Goal: Task Accomplishment & Management: Use online tool/utility

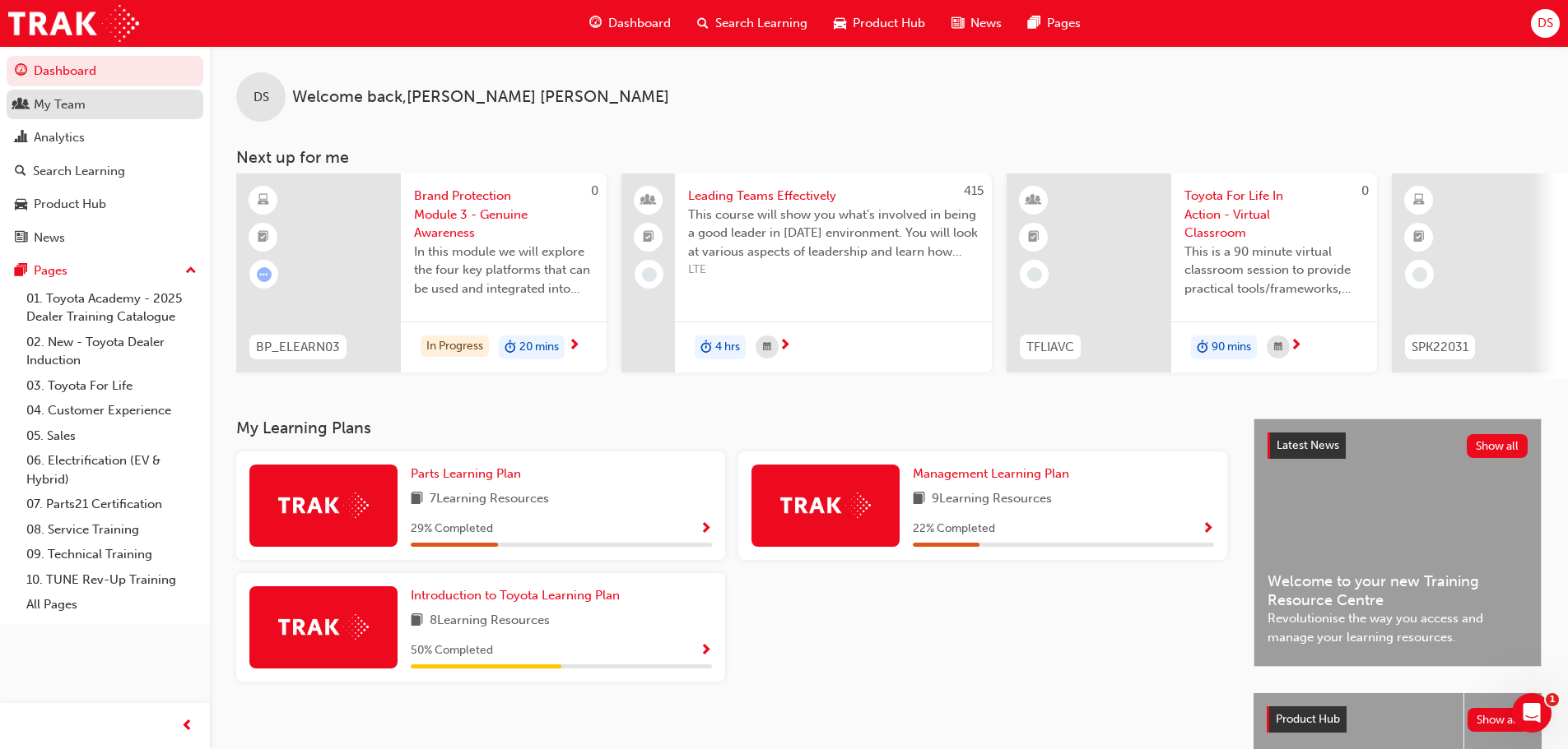
click at [95, 92] on link "My Team" at bounding box center [105, 105] width 196 height 31
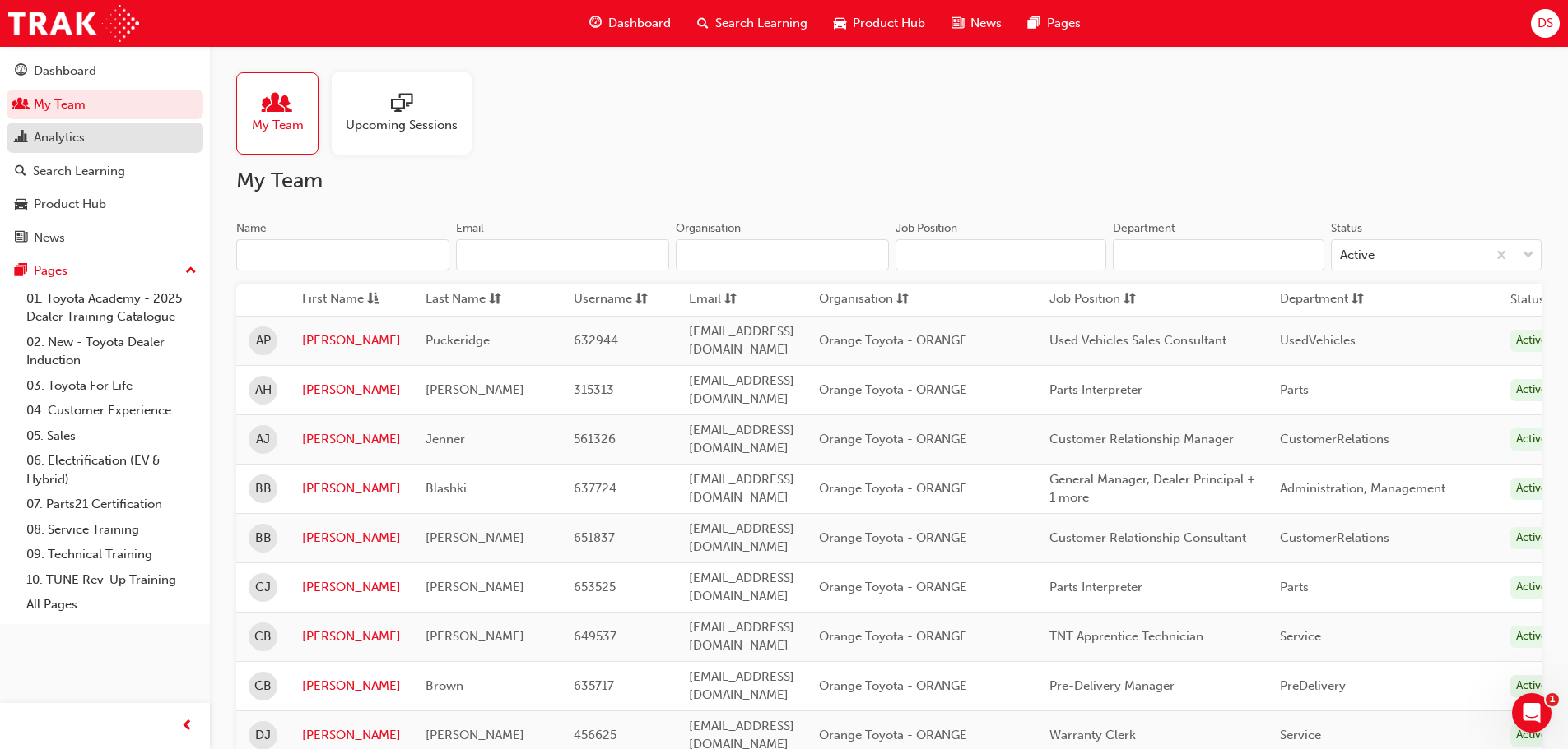
click at [132, 143] on div "Analytics" at bounding box center [105, 137] width 180 height 21
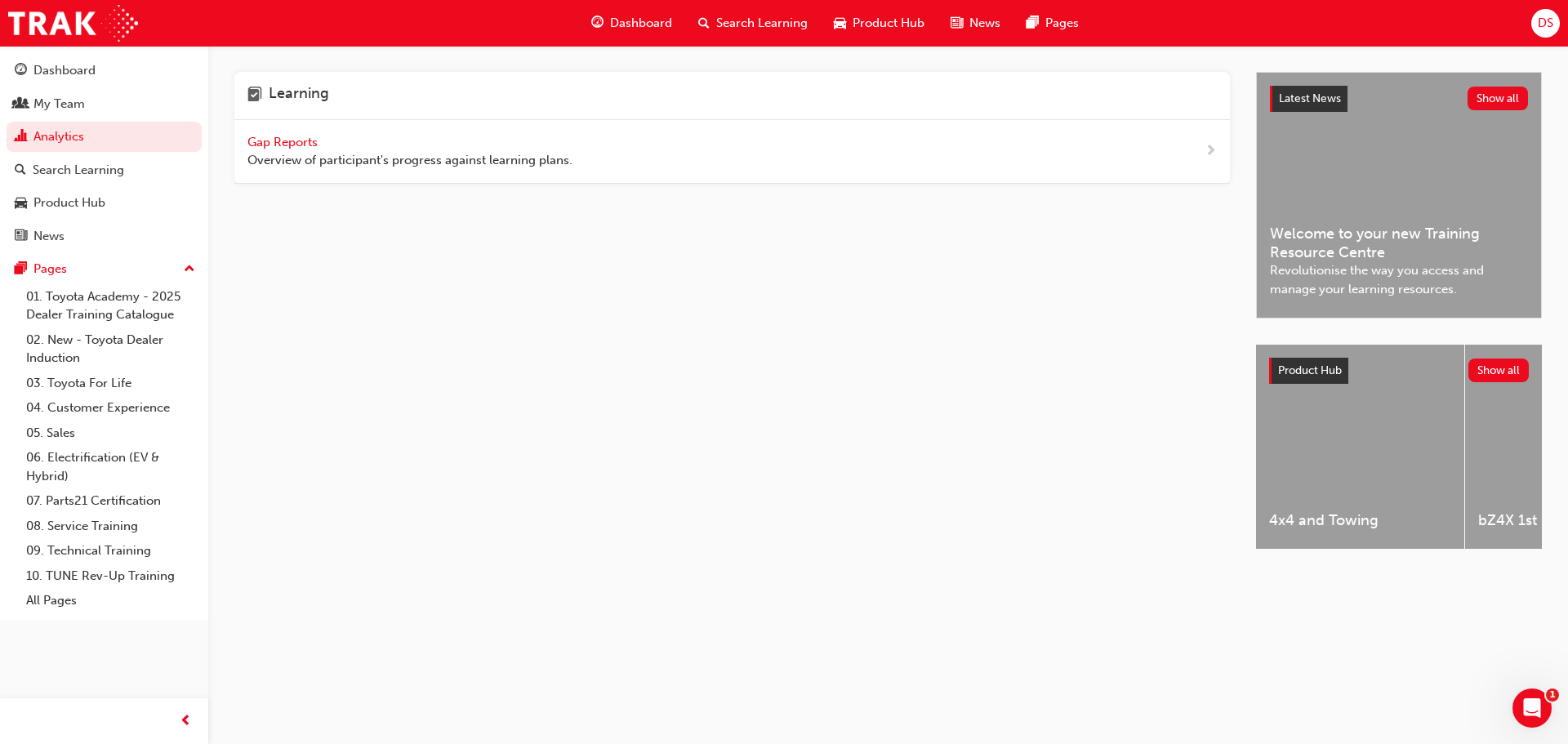
click at [315, 137] on span "Gap Reports" at bounding box center [284, 142] width 73 height 15
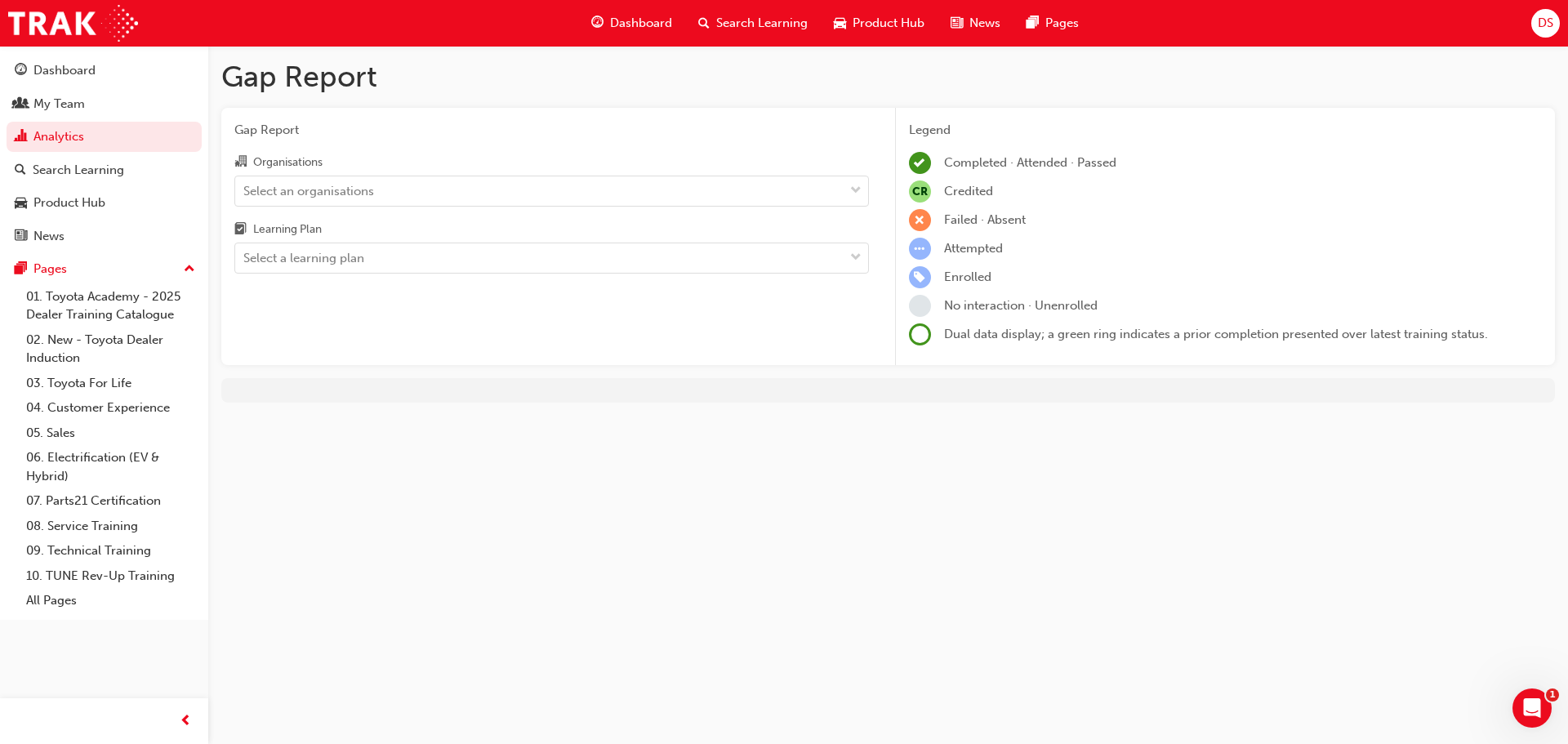
click at [482, 208] on div "Organisations Select an organisations Learning Plan Select a learning plan" at bounding box center [552, 212] width 634 height 122
click at [491, 192] on div "Select an organisations" at bounding box center [540, 190] width 608 height 29
click at [245, 192] on input "Organisations Select an organisations" at bounding box center [244, 189] width 2 height 14
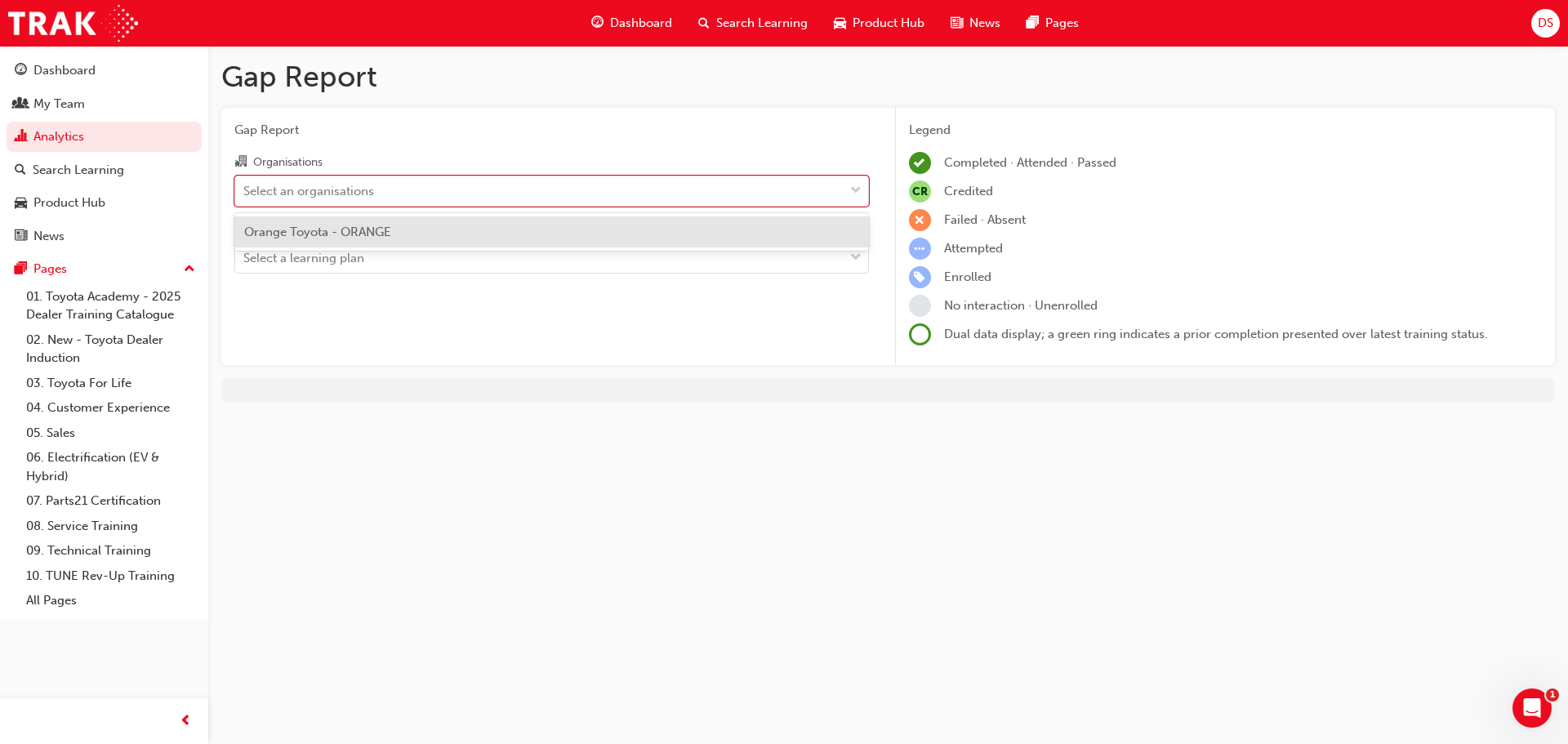
click at [391, 234] on span "Orange Toyota - ORANGE" at bounding box center [317, 232] width 147 height 15
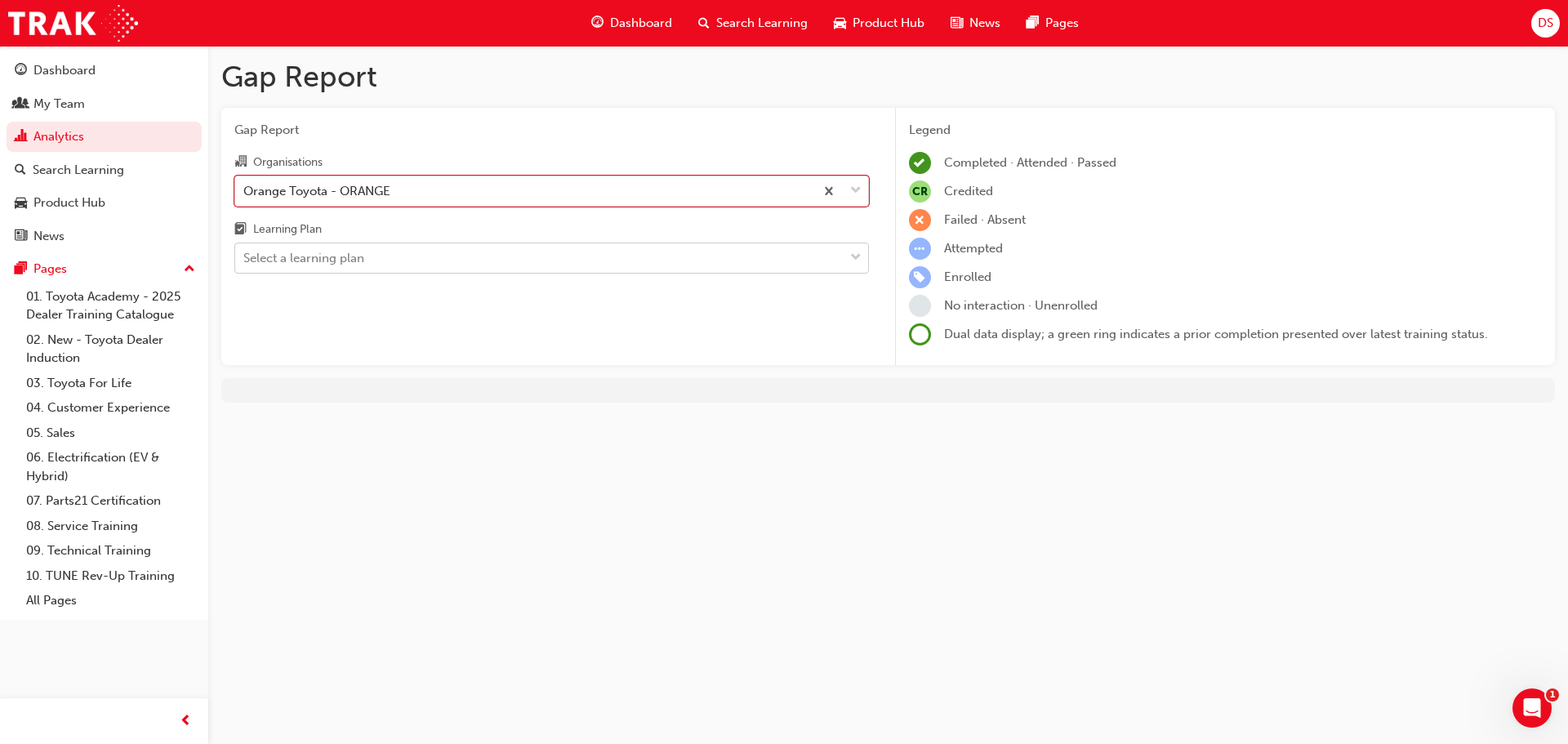
click at [399, 261] on div "Select a learning plan" at bounding box center [540, 258] width 608 height 29
click at [245, 261] on input "Learning Plan Select a learning plan" at bounding box center [244, 257] width 2 height 14
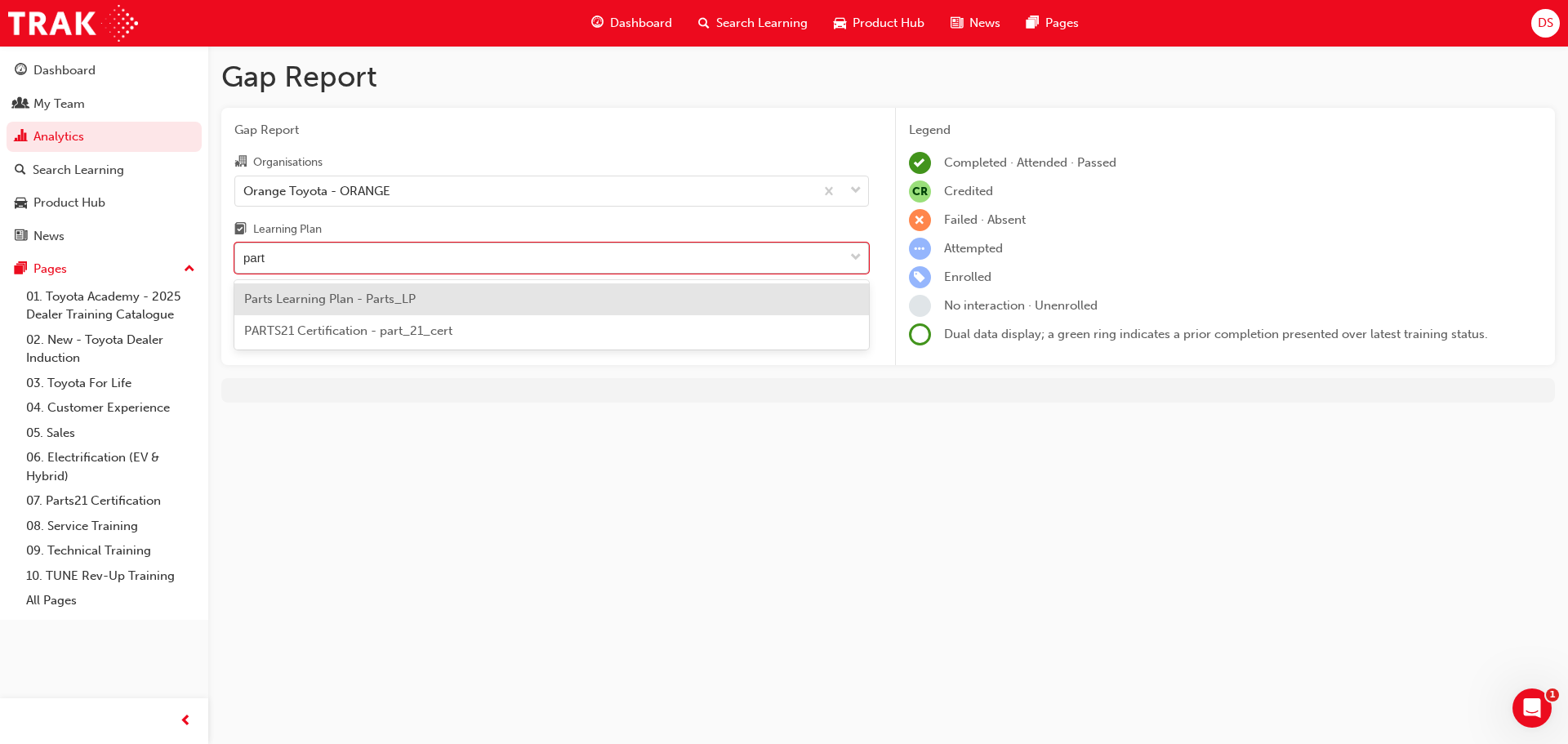
type input "parts"
click at [407, 301] on span "Parts Learning Plan - Parts_LP" at bounding box center [329, 299] width 172 height 15
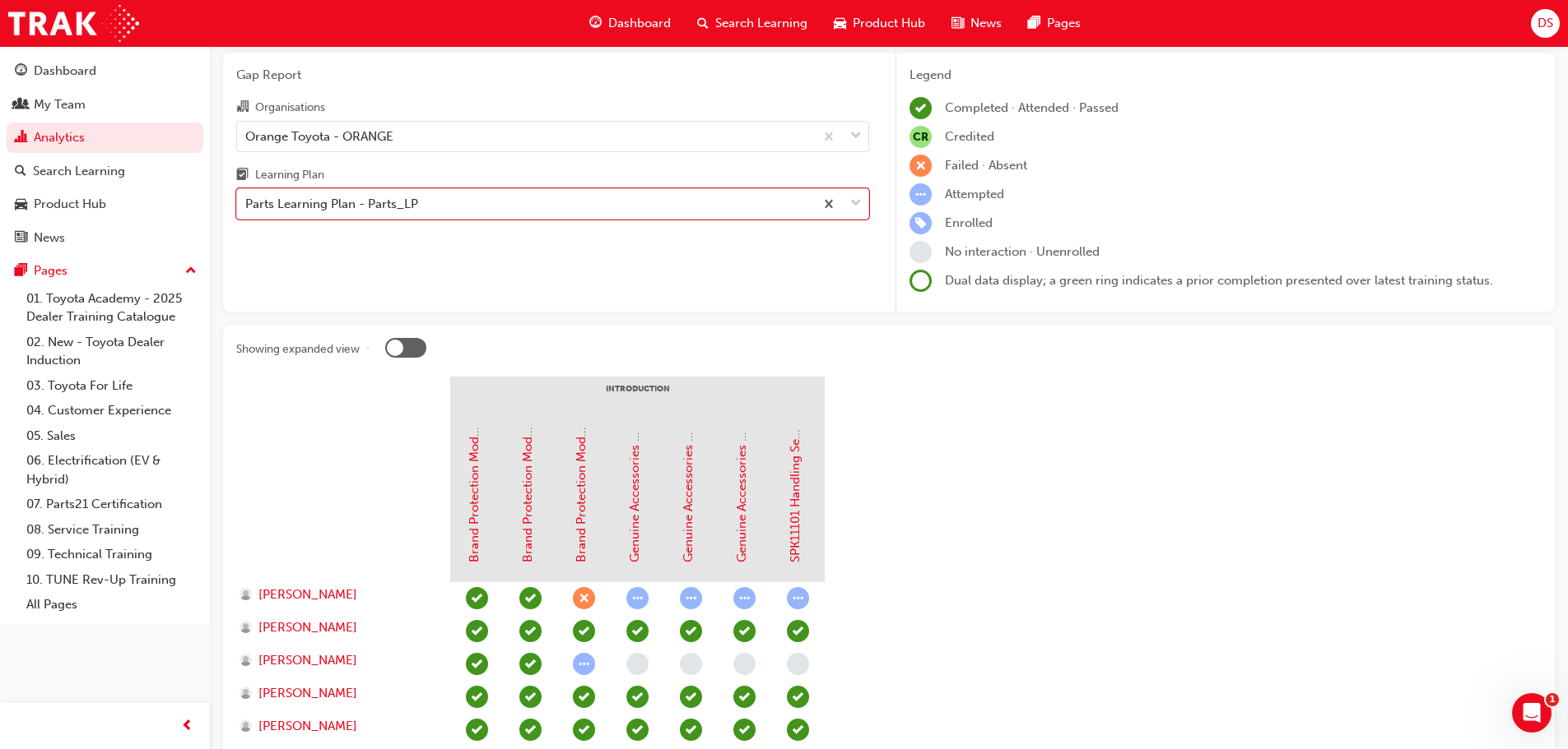
scroll to position [82, 0]
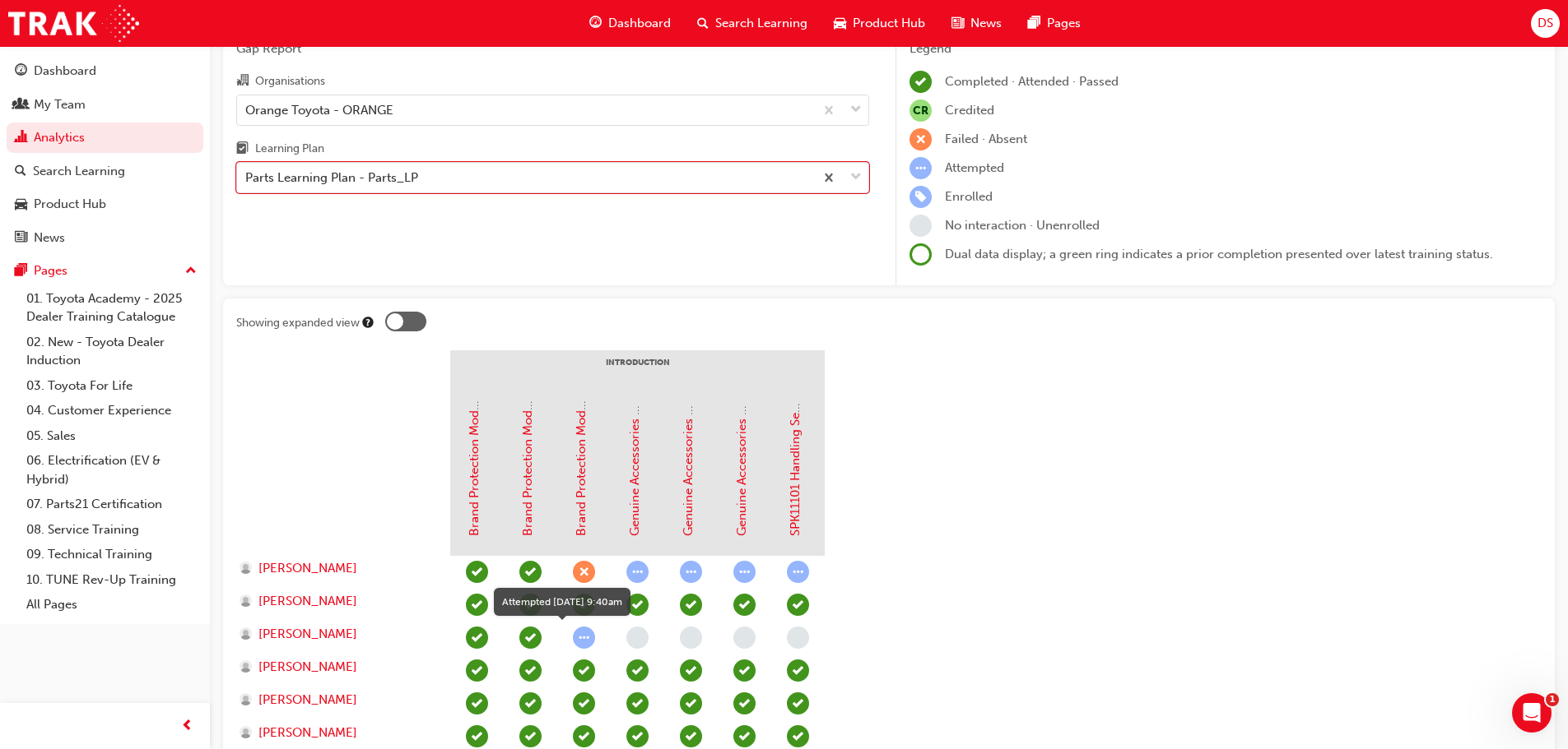
click at [582, 637] on span "learningRecordVerb_ATTEMPT-icon" at bounding box center [584, 638] width 22 height 22
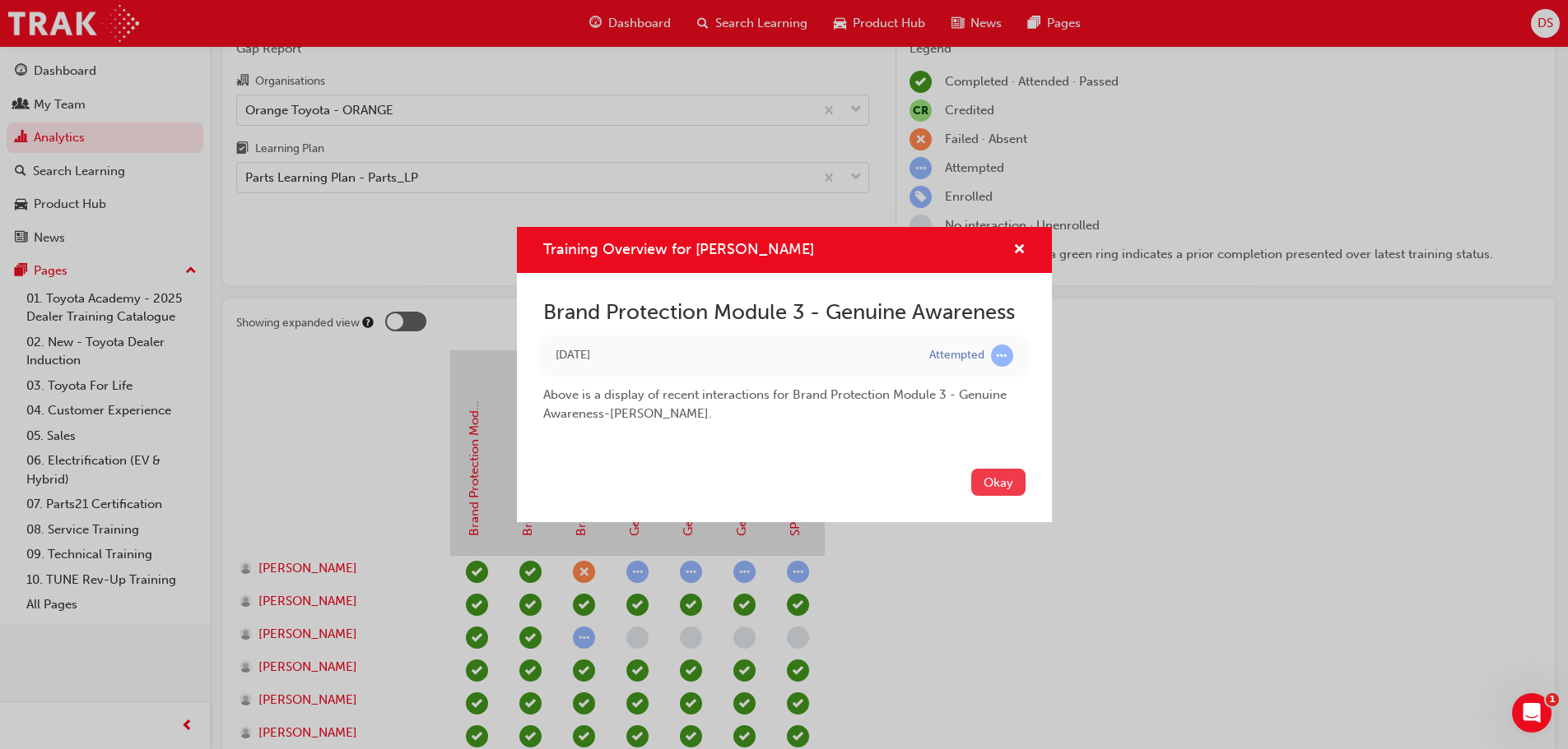
click at [995, 488] on button "Okay" at bounding box center [998, 482] width 54 height 27
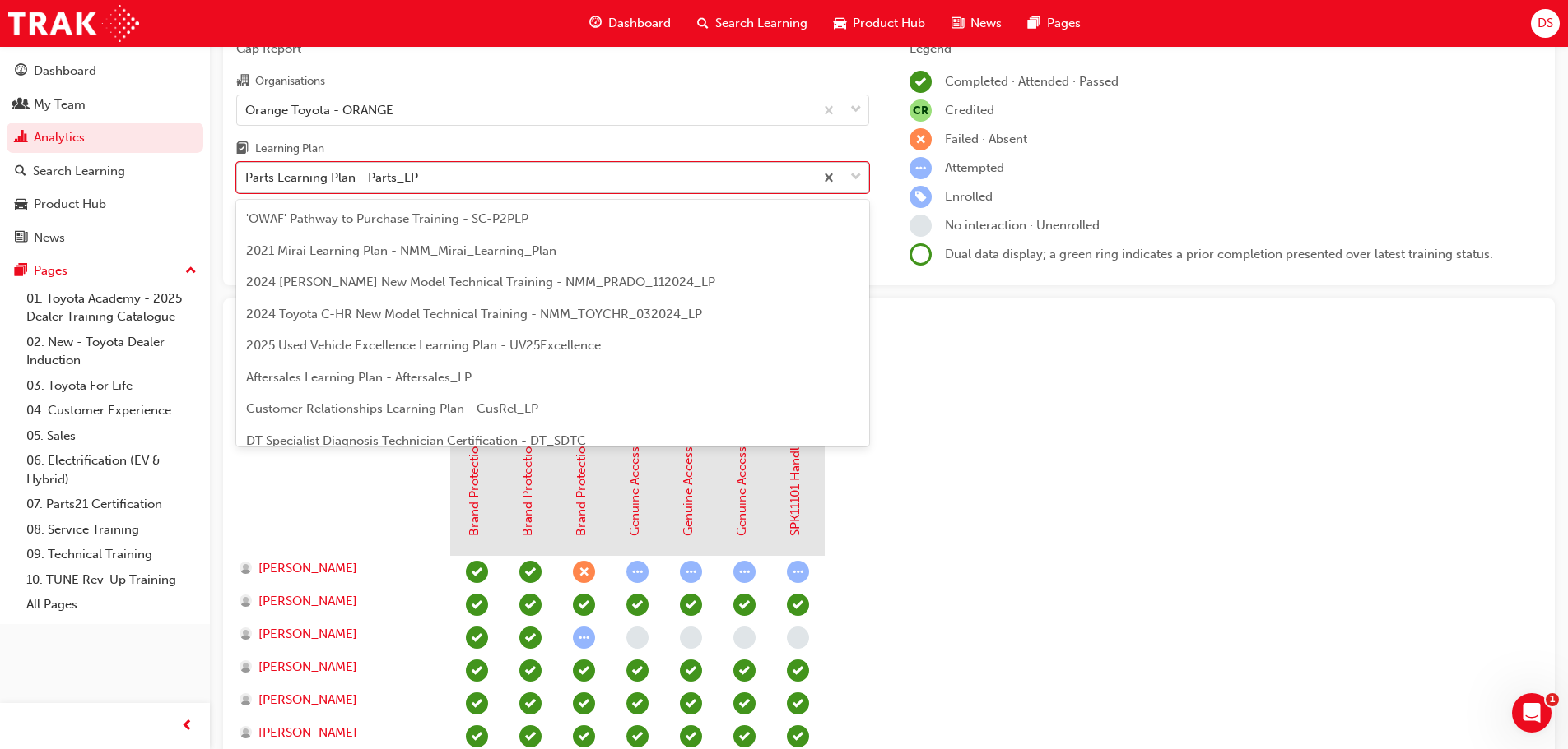
click at [745, 178] on div "Parts Learning Plan - Parts_LP" at bounding box center [525, 177] width 577 height 29
click at [247, 178] on input "Learning Plan option Parts Learning Plan - Parts_LP, selected. option Parts Lea…" at bounding box center [246, 177] width 2 height 14
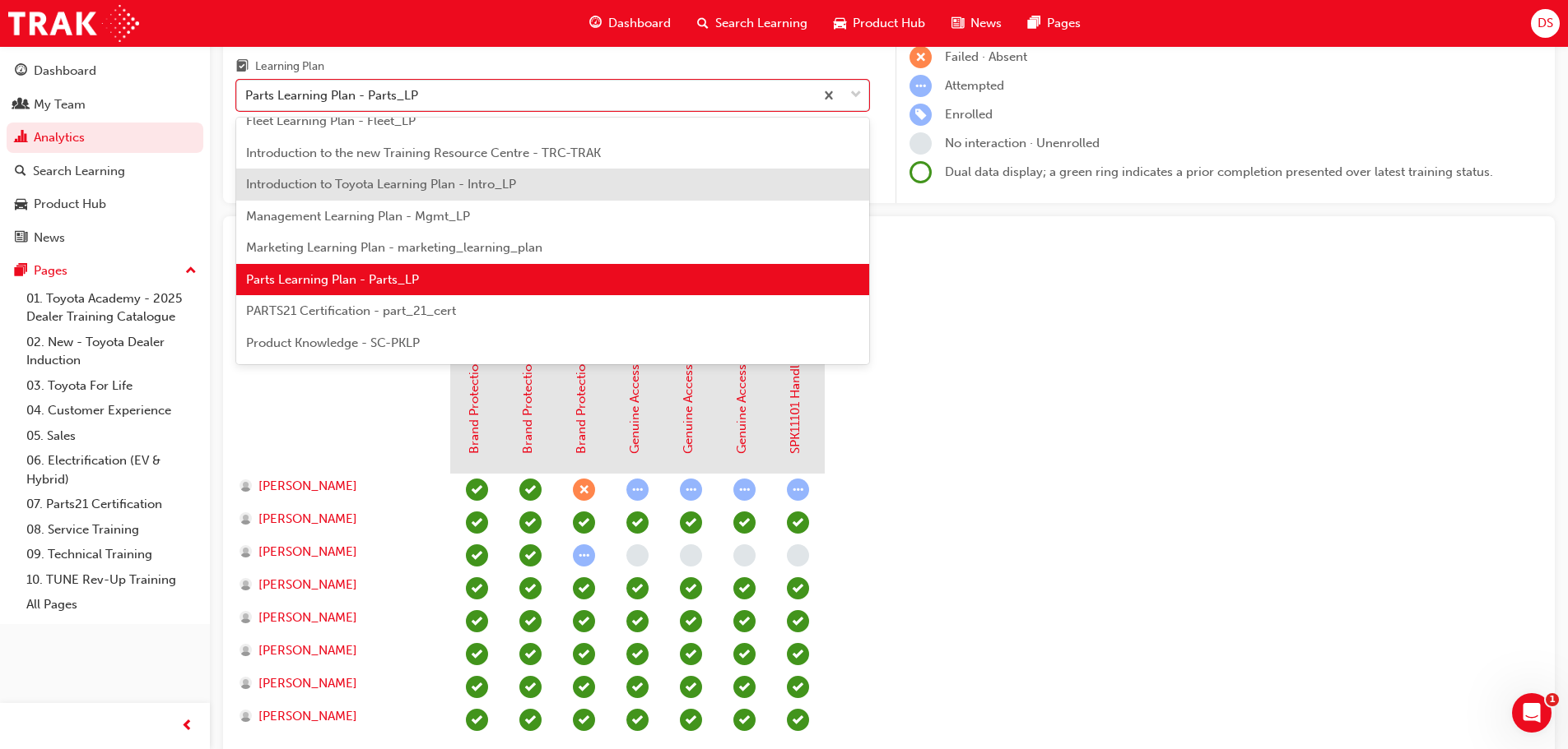
scroll to position [357, 0]
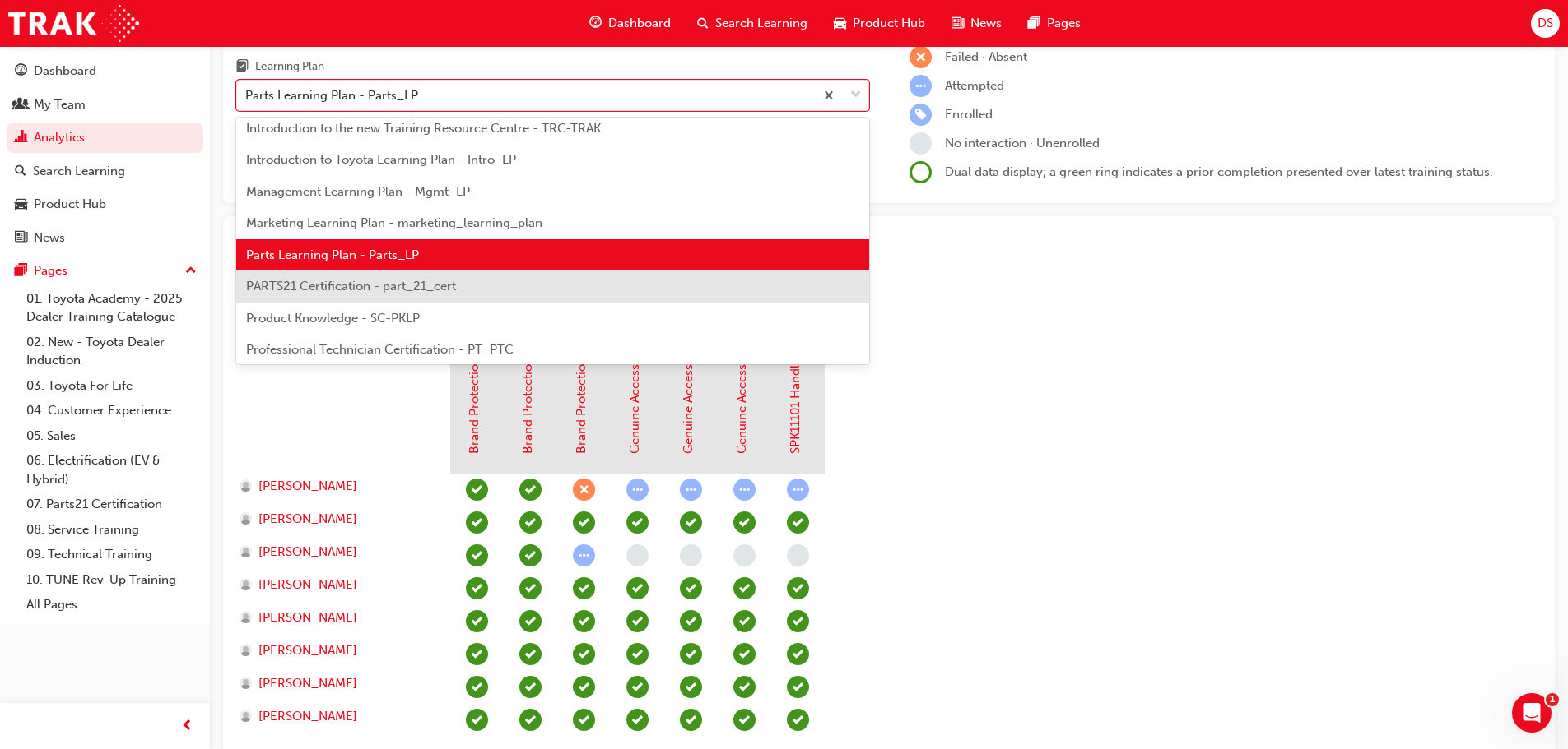
click at [352, 290] on span "PARTS21 Certification - part_21_cert" at bounding box center [350, 287] width 210 height 15
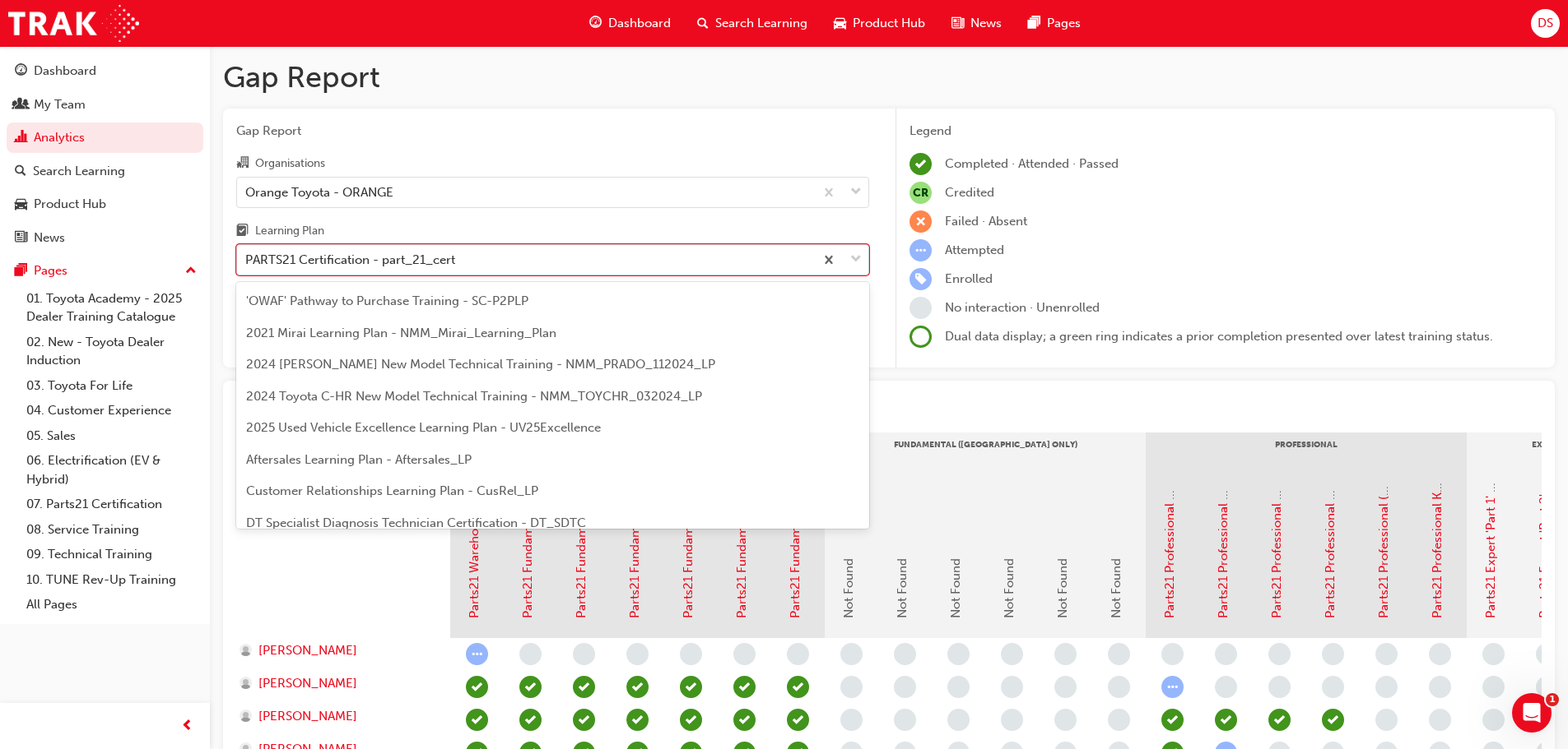
click at [520, 260] on div "PARTS21 Certification - part_21_cert" at bounding box center [525, 260] width 577 height 29
click at [247, 260] on input "Learning Plan option PARTS21 Certification - part_21_cert, selected. option PAR…" at bounding box center [246, 259] width 2 height 14
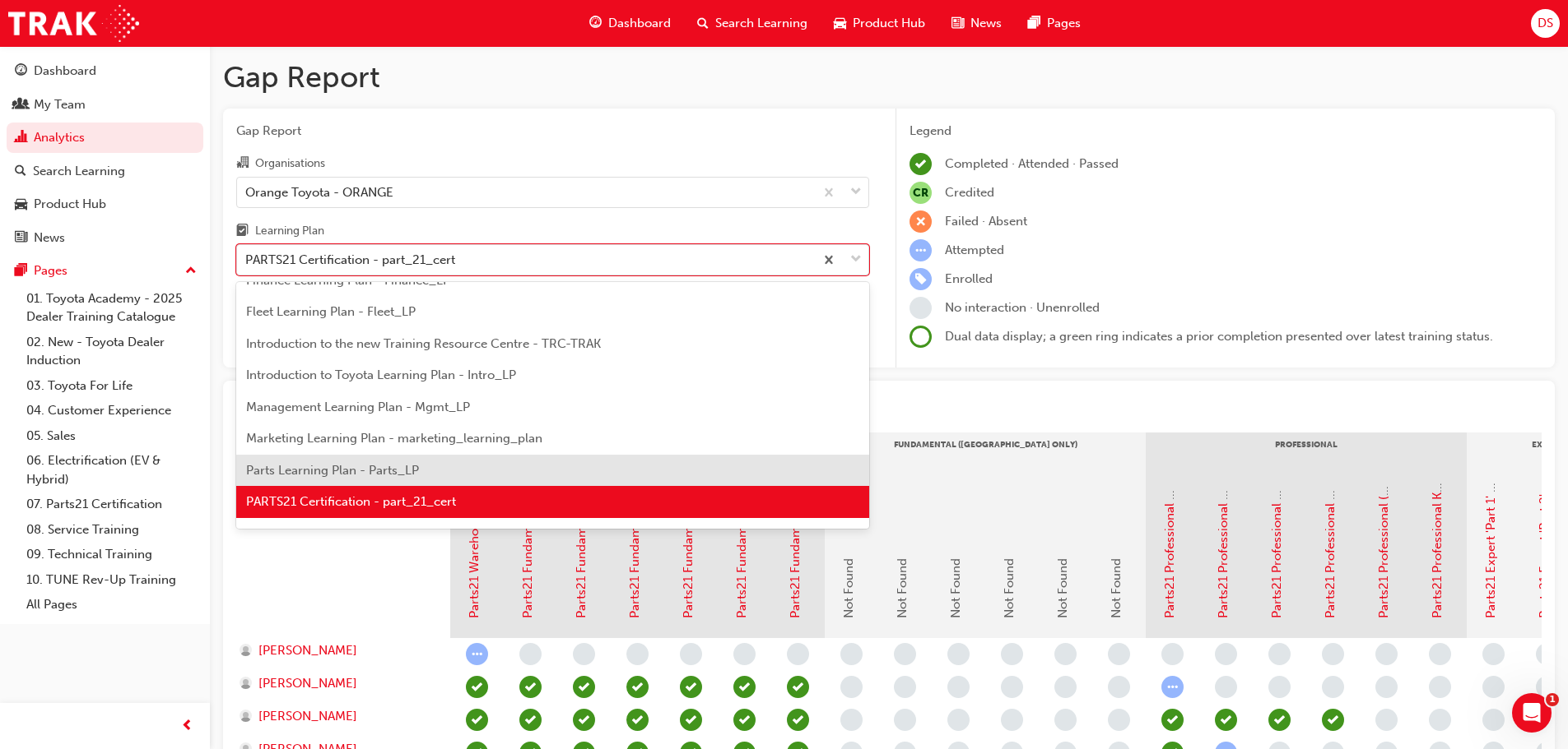
click at [348, 472] on span "Parts Learning Plan - Parts_LP" at bounding box center [332, 471] width 173 height 15
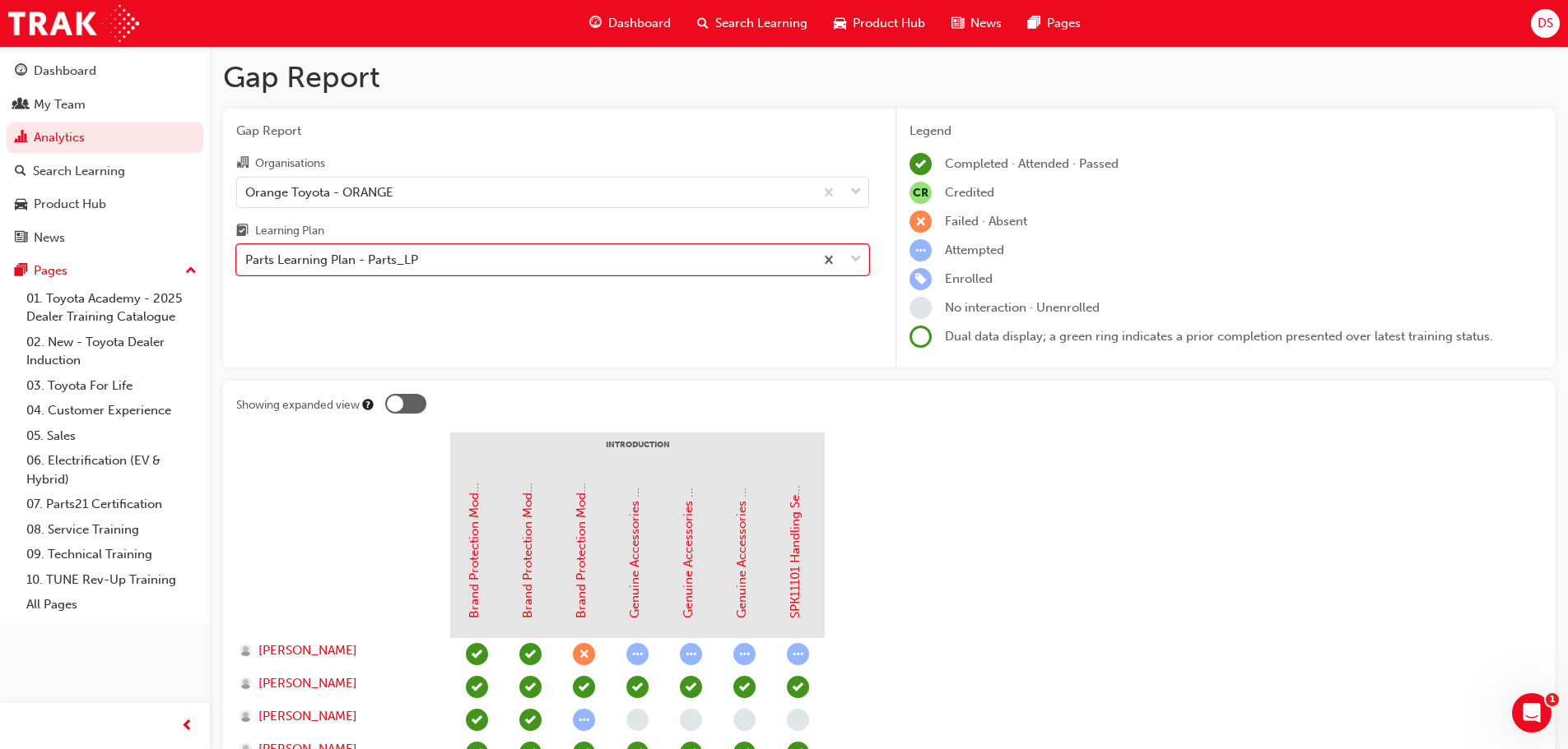
click at [629, 257] on div "Parts Learning Plan - Parts_LP" at bounding box center [525, 260] width 577 height 29
click at [247, 257] on input "Learning Plan option Parts Learning Plan - Parts_LP, selected. 0 results availa…" at bounding box center [246, 259] width 2 height 14
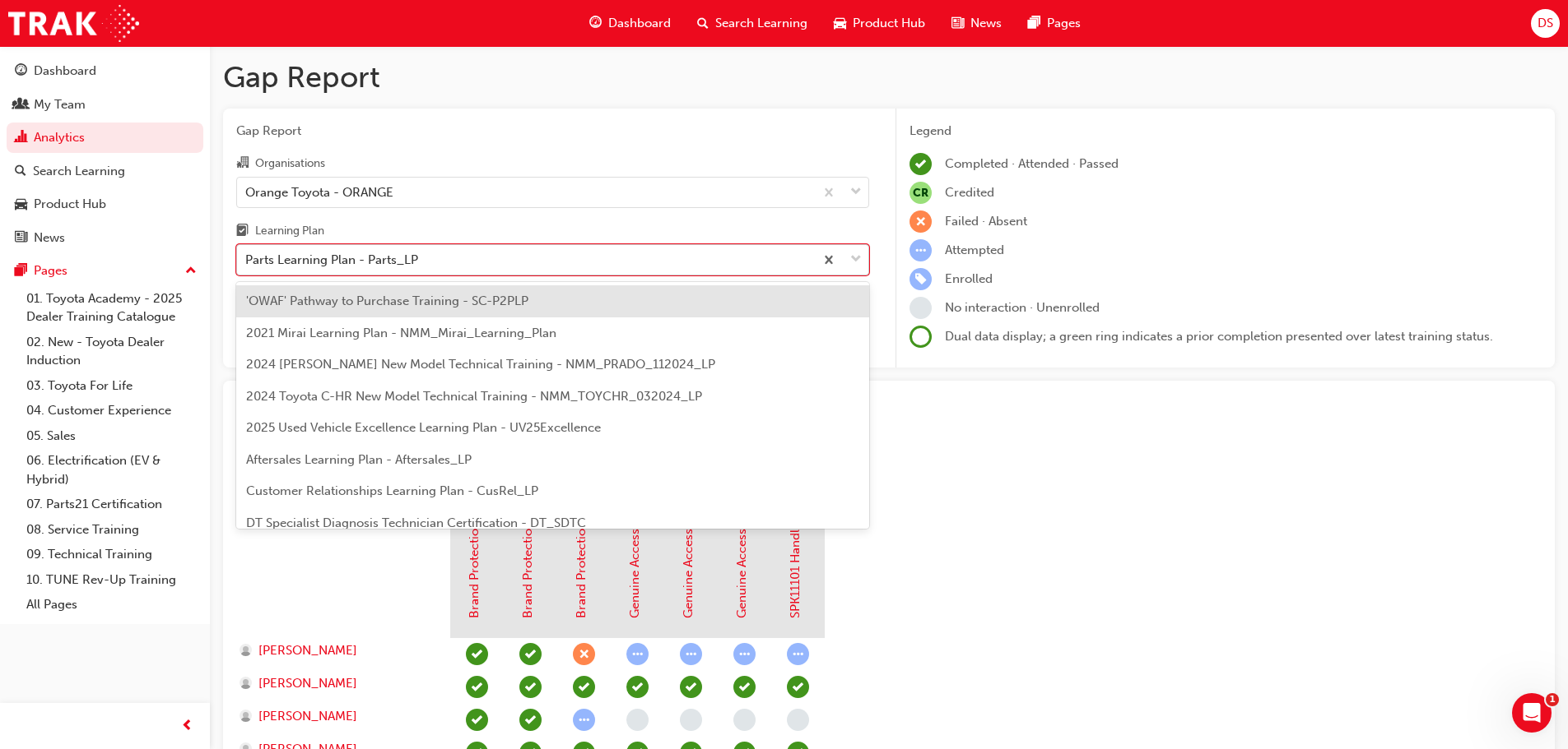
scroll to position [275, 0]
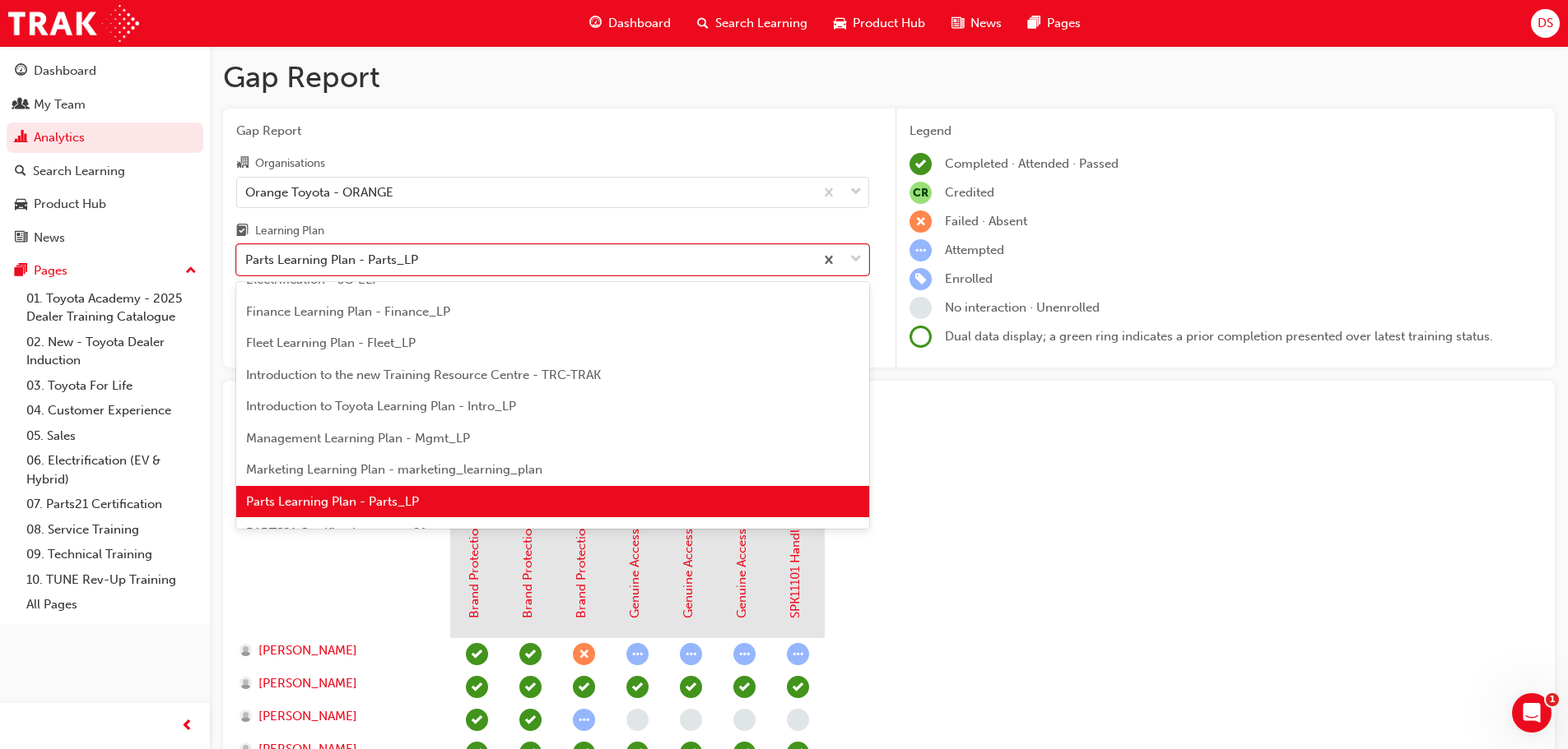
click at [370, 476] on span "Marketing Learning Plan - marketing_learning_plan" at bounding box center [393, 470] width 296 height 15
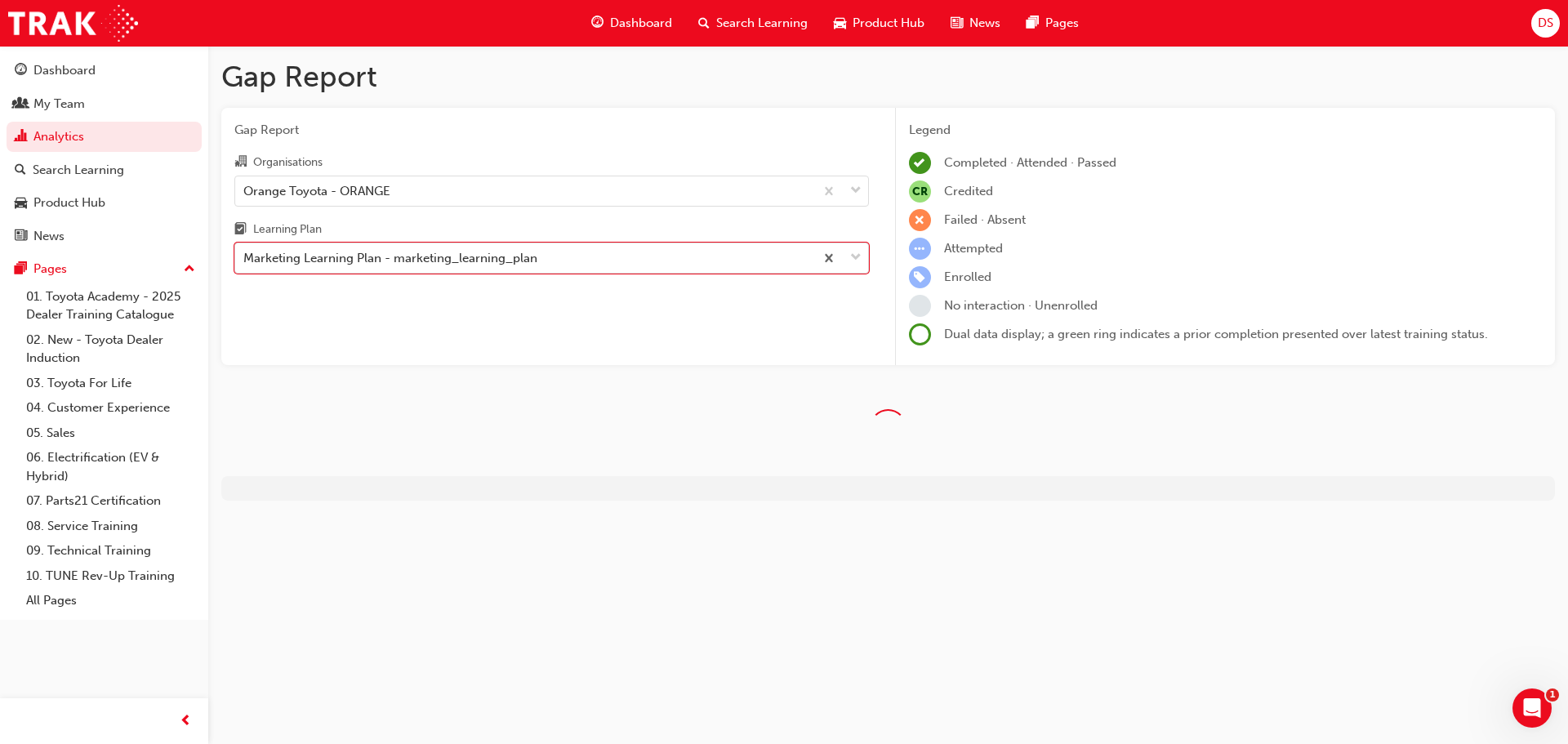
click at [514, 277] on div "Gap Report Organisations Orange Toyota - ORANGE Learning Plan option Marketing …" at bounding box center [552, 237] width 660 height 258
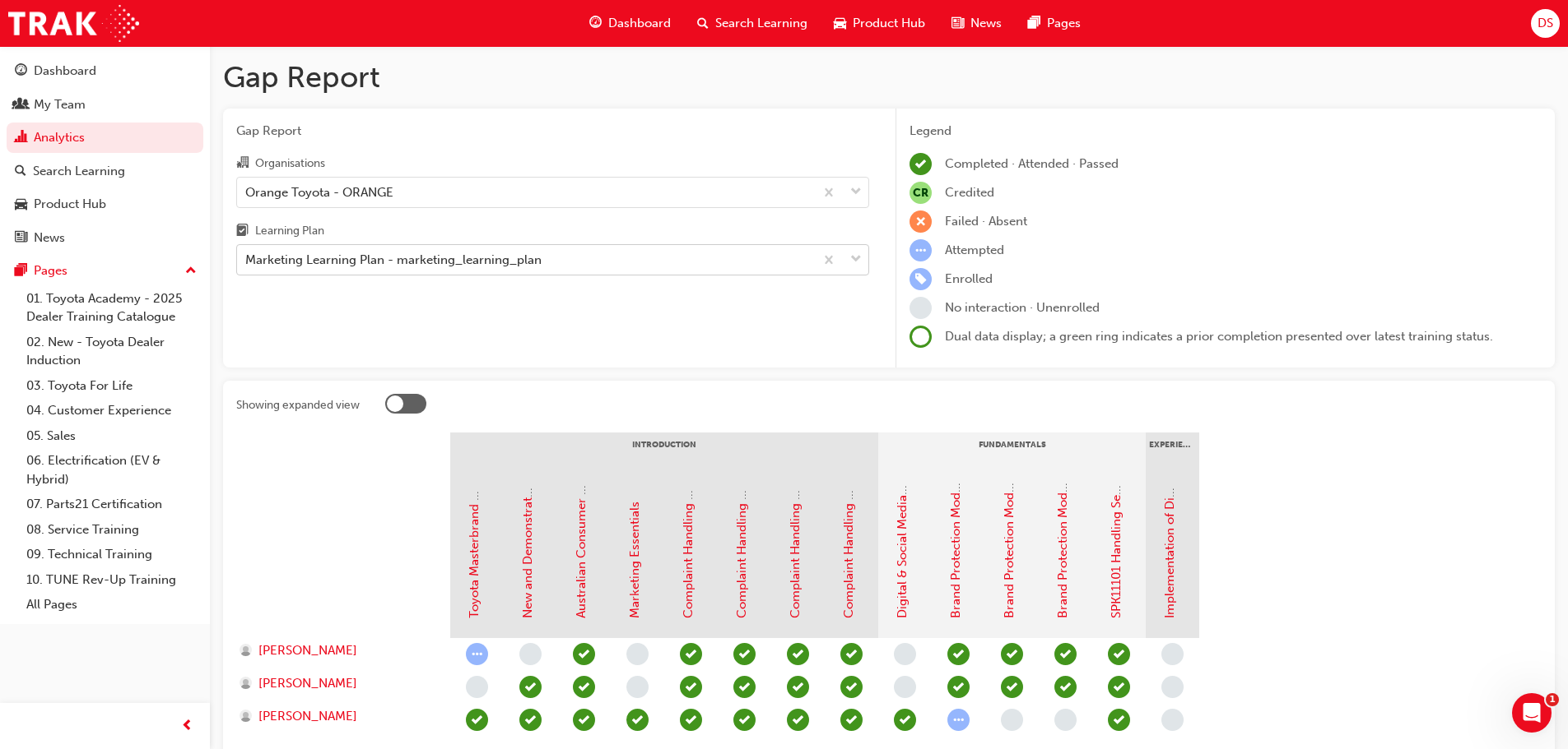
click at [527, 259] on div "Marketing Learning Plan - marketing_learning_plan" at bounding box center [392, 261] width 296 height 19
click at [247, 259] on input "Learning Plan Marketing Learning Plan - marketing_learning_plan" at bounding box center [246, 259] width 2 height 14
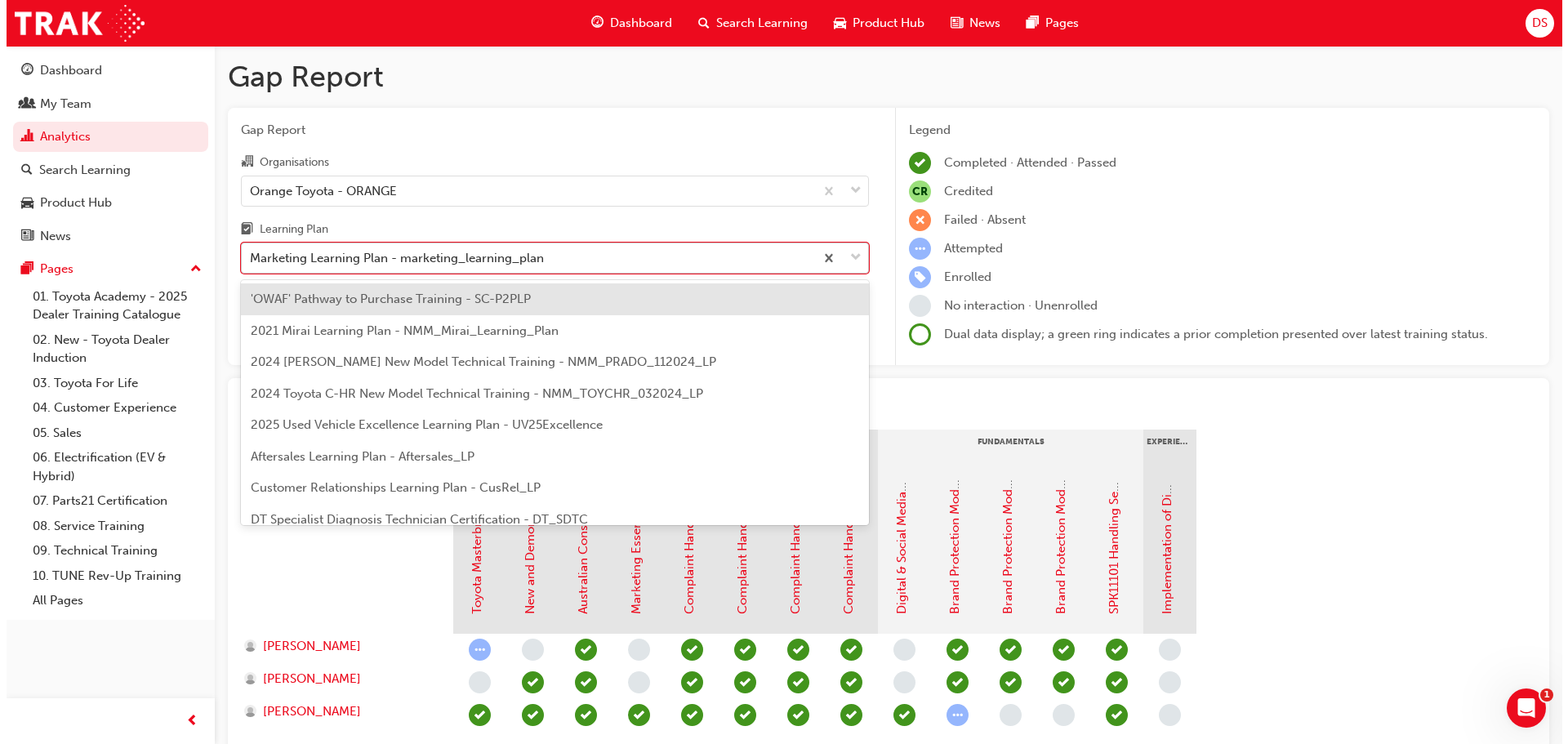
scroll to position [241, 0]
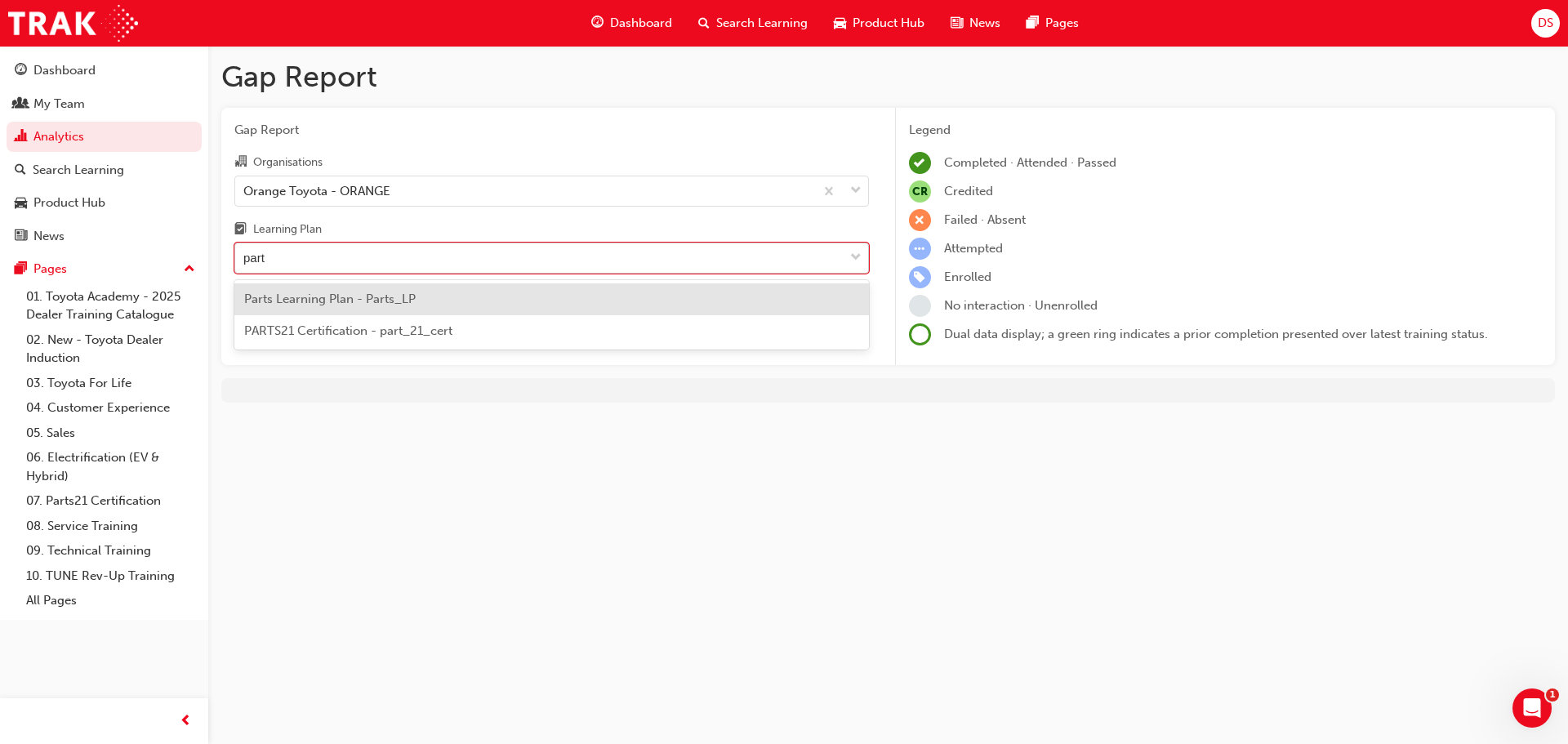
type input "parts"
click at [401, 326] on span "PARTS21 Certification - part_21_cert" at bounding box center [348, 331] width 209 height 15
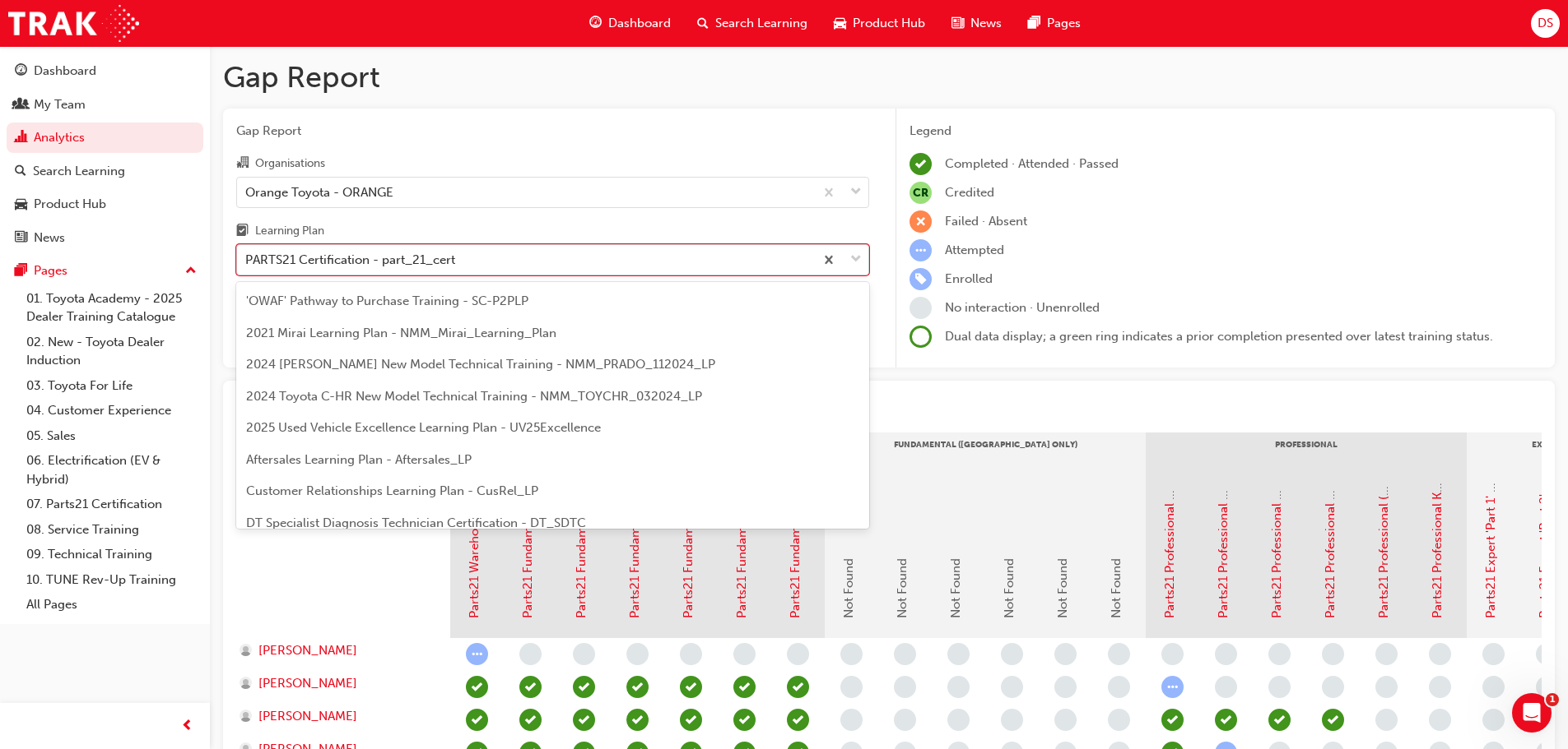
scroll to position [306, 0]
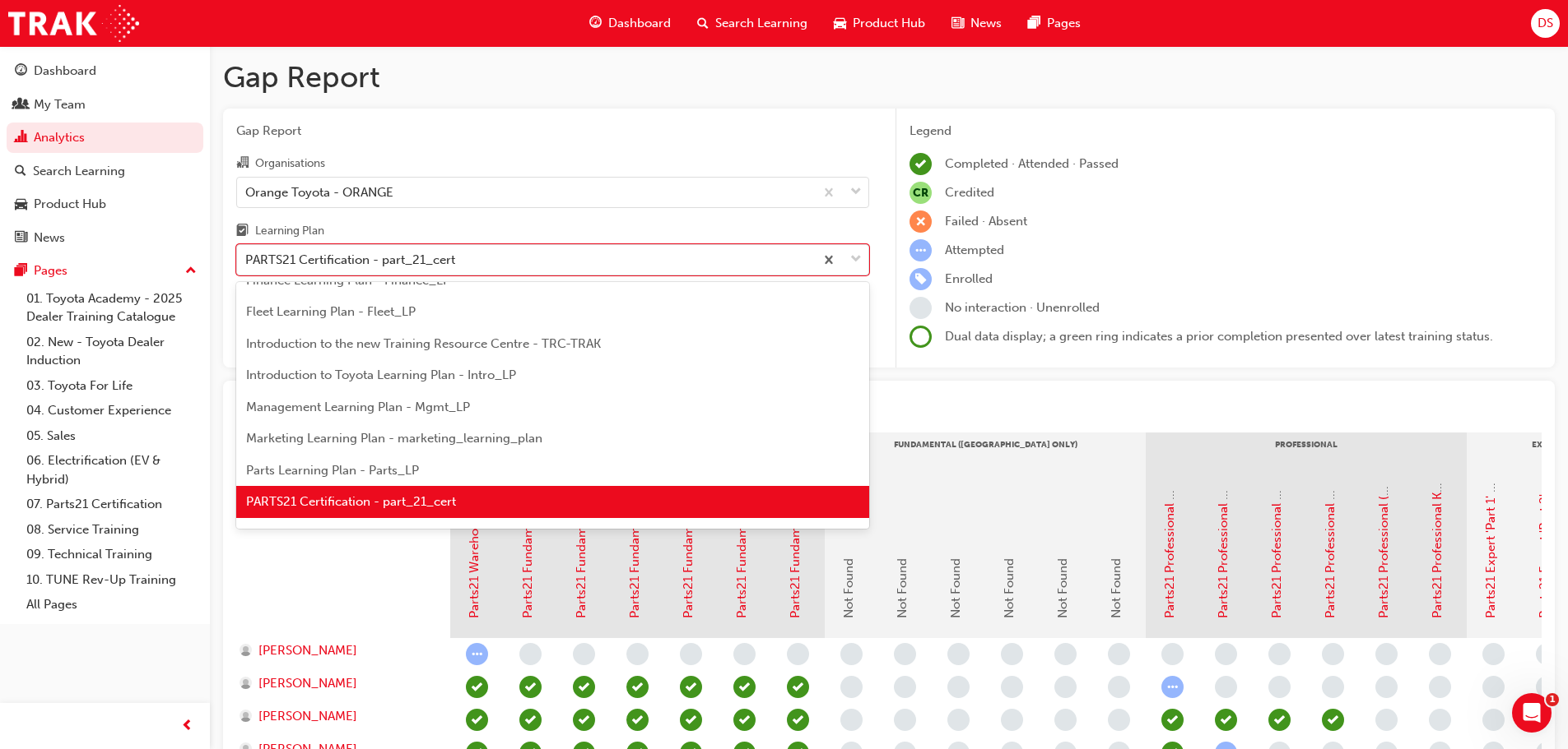
drag, startPoint x: 479, startPoint y: 256, endPoint x: 214, endPoint y: 252, distance: 265.0
click at [214, 252] on div "Gap Report Gap Report Organisations Orange Toyota - ORANGE Learning Plan option…" at bounding box center [889, 522] width 1358 height 953
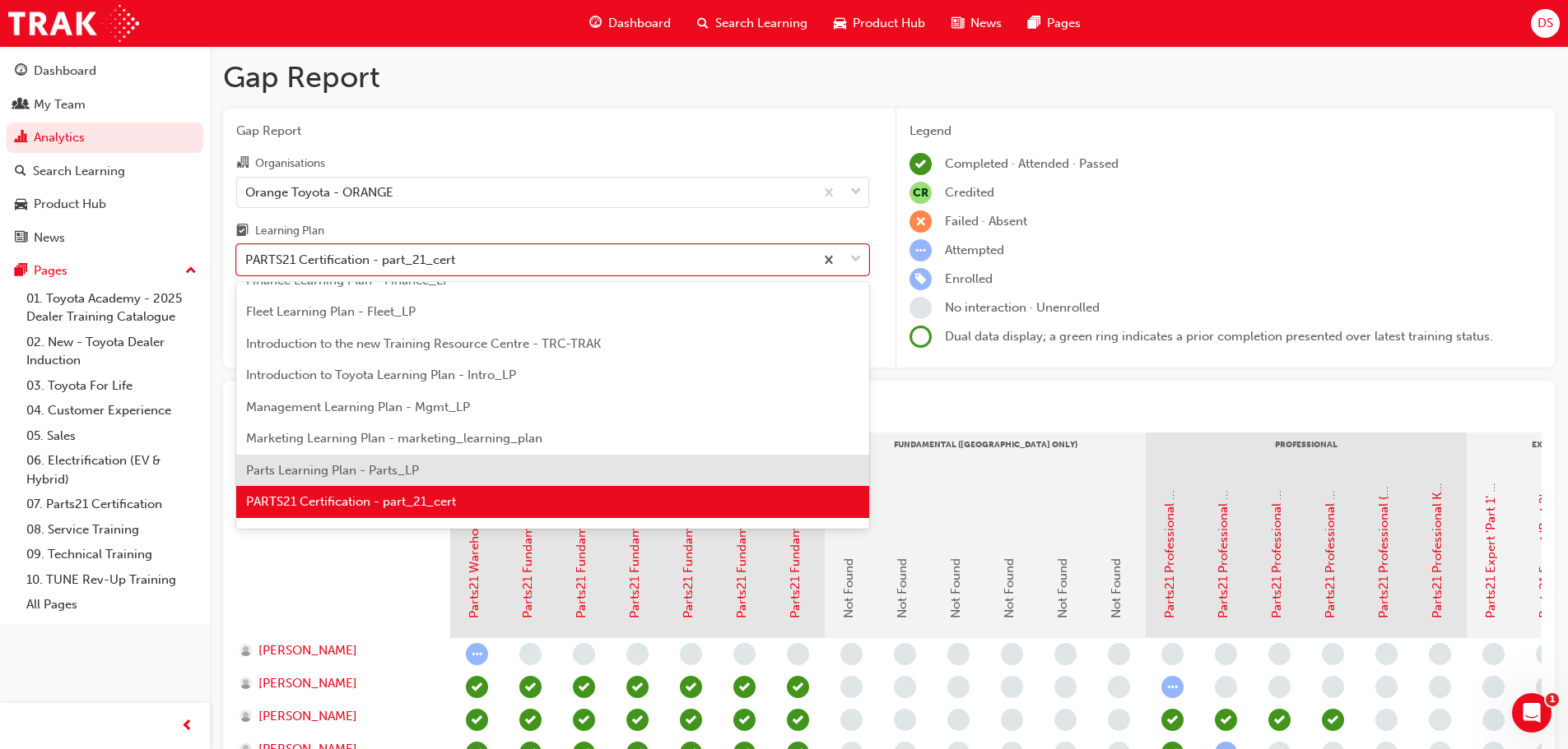
click at [379, 477] on span "Parts Learning Plan - Parts_LP" at bounding box center [332, 471] width 173 height 15
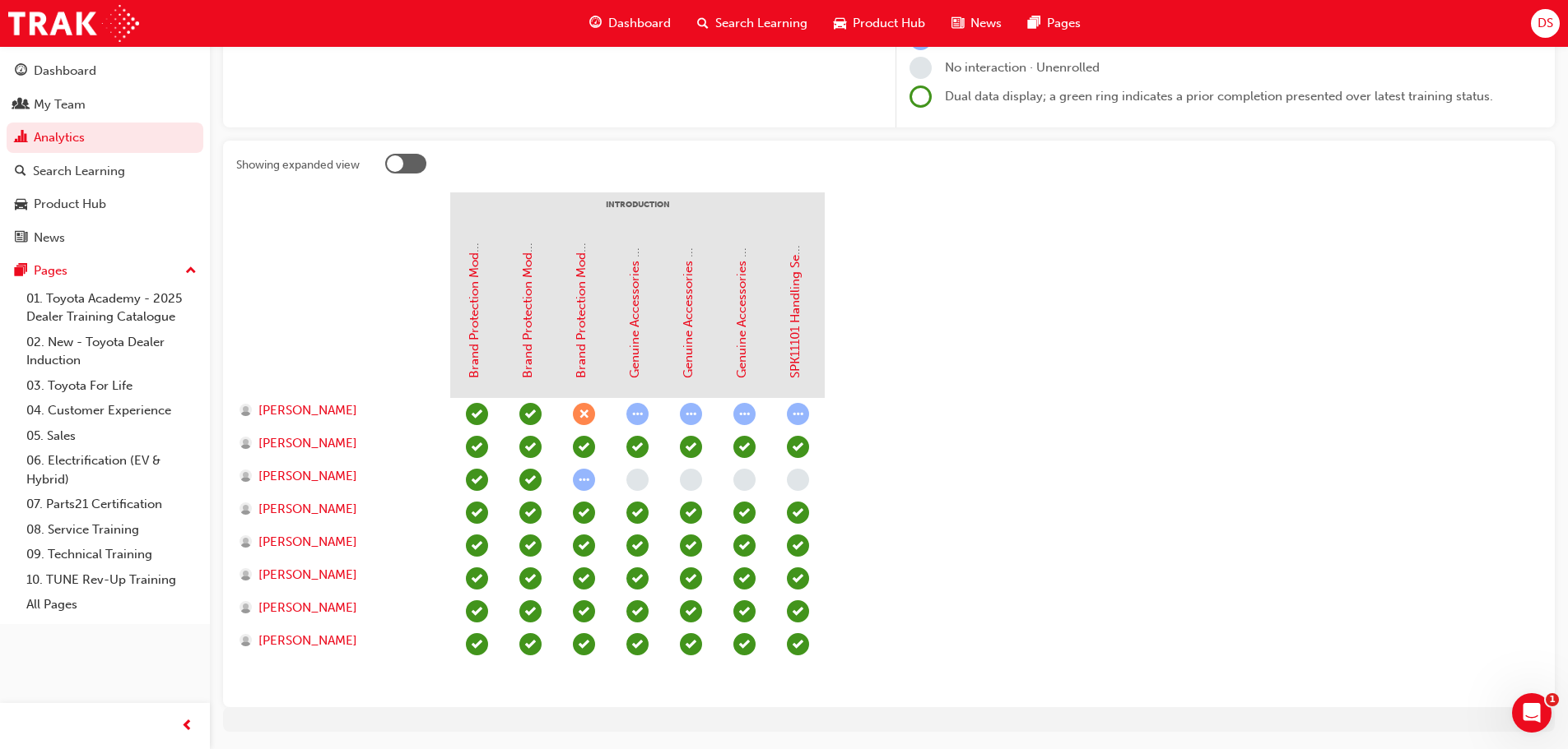
scroll to position [247, 0]
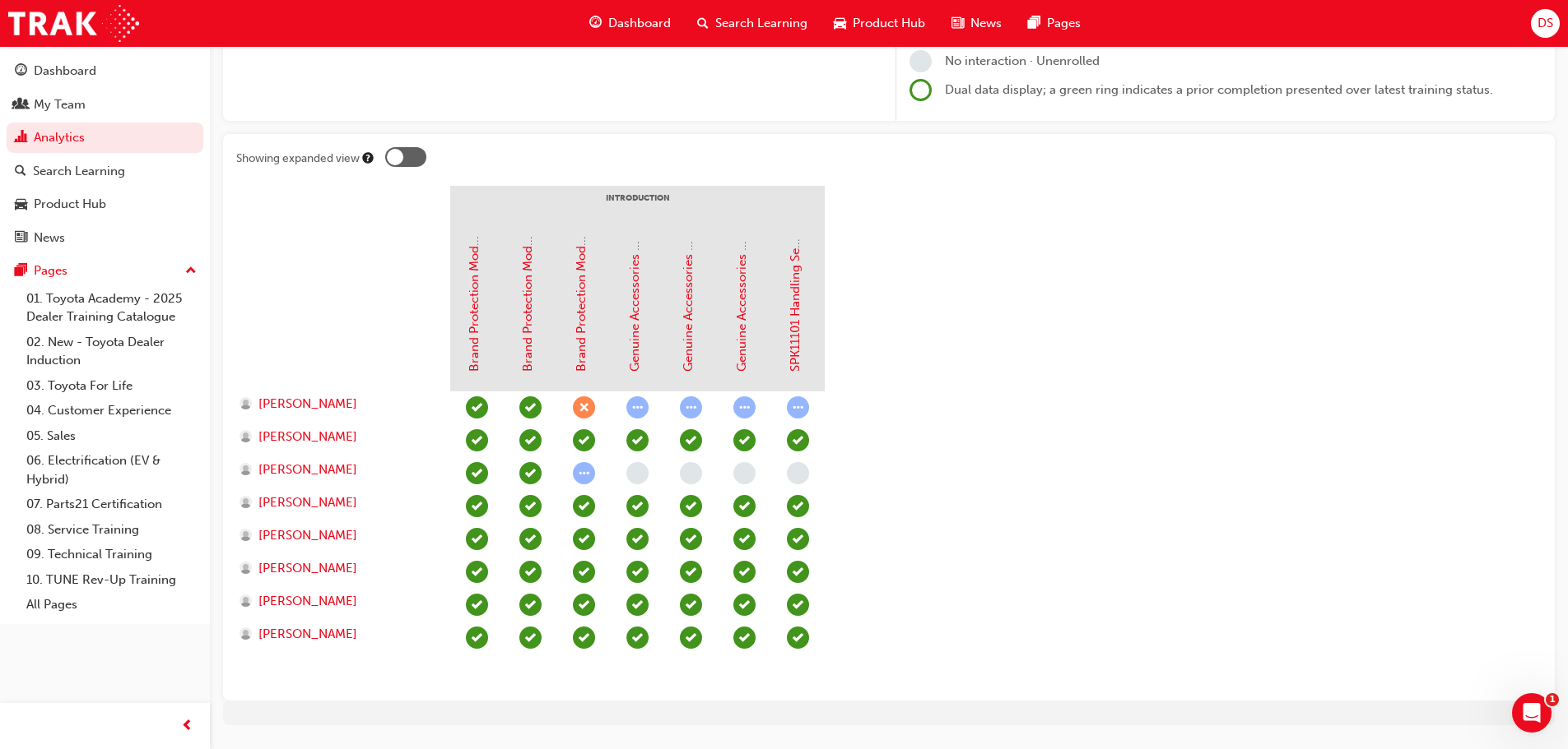
click at [585, 467] on span "learningRecordVerb_ATTEMPT-icon" at bounding box center [584, 473] width 22 height 22
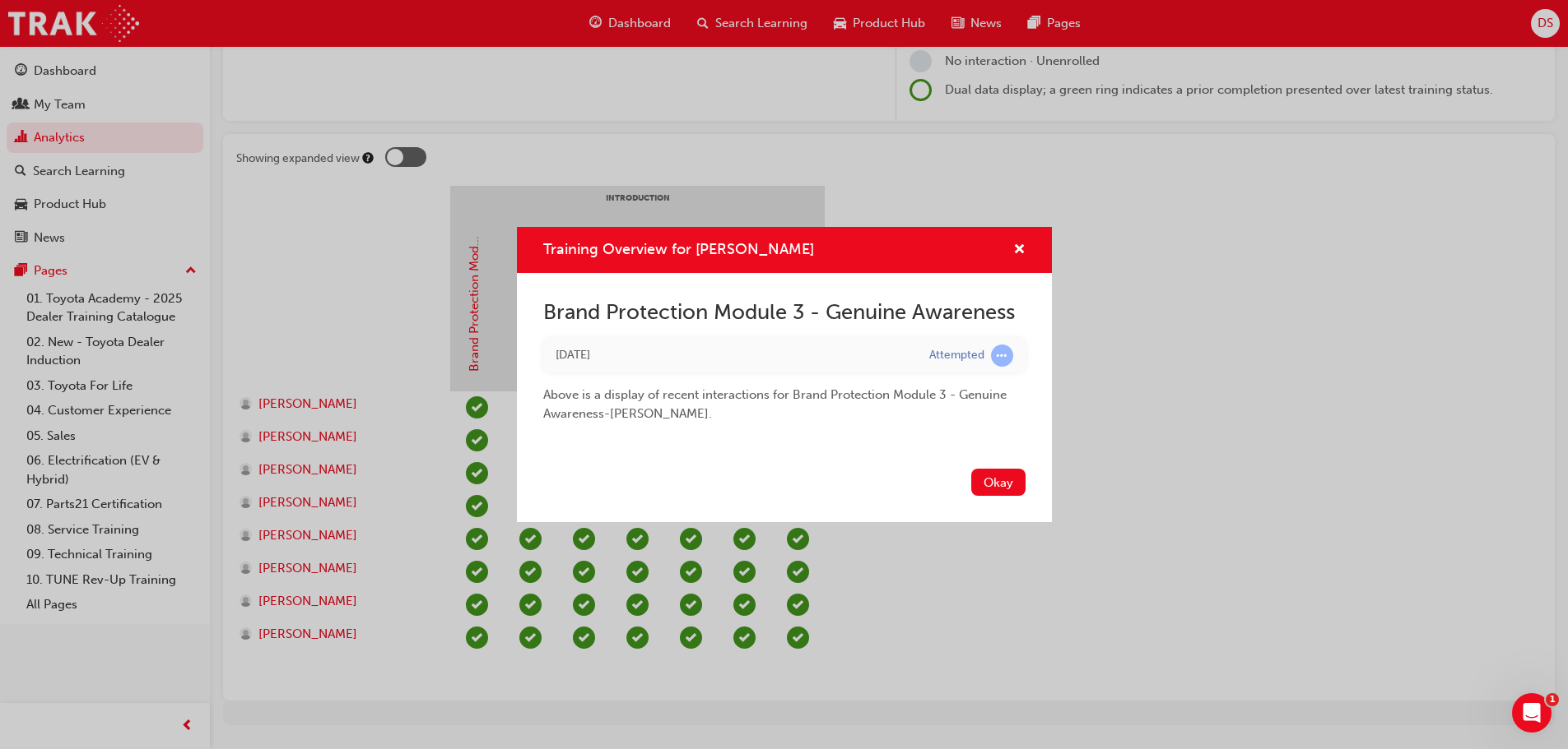
click at [996, 479] on button "Okay" at bounding box center [998, 482] width 54 height 27
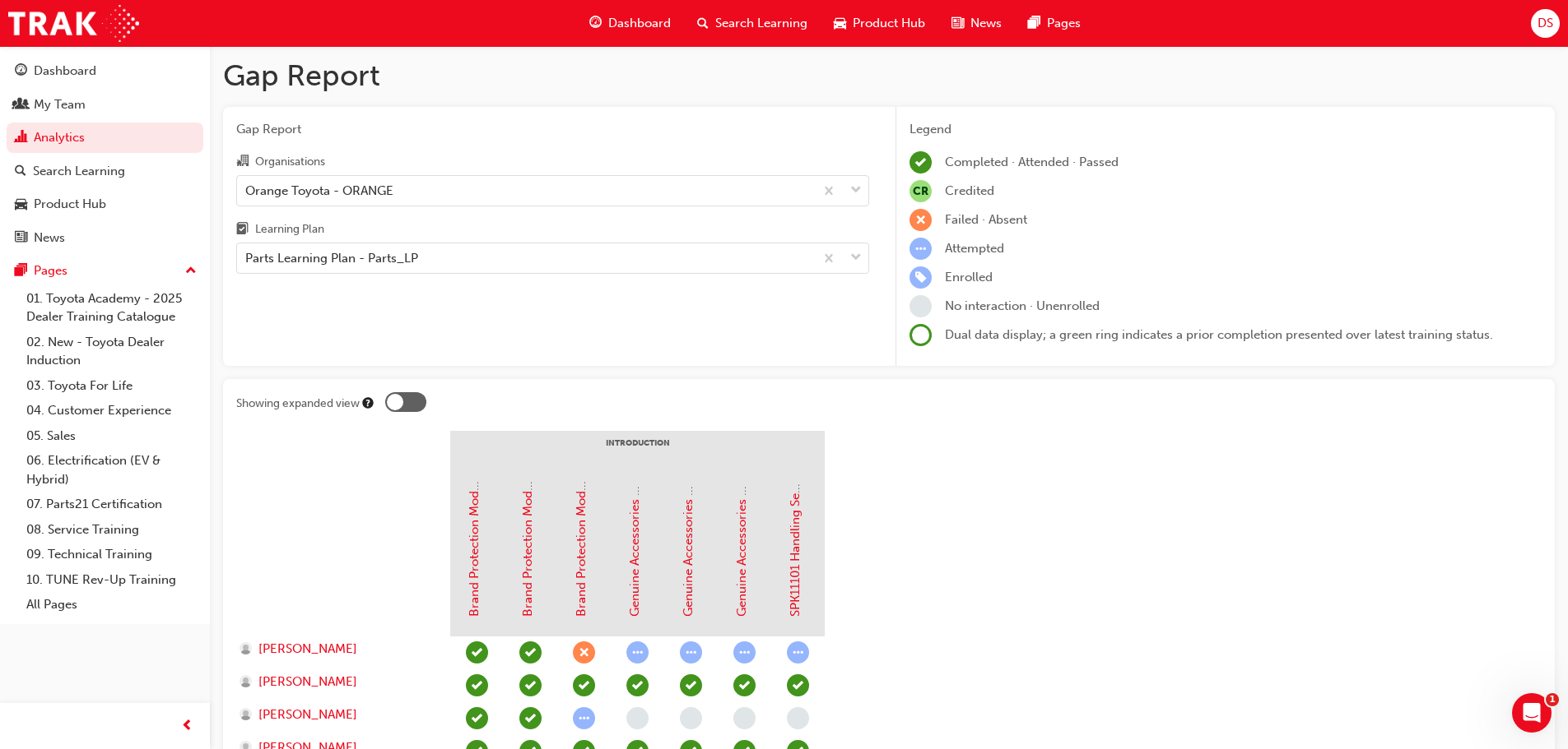
scroll to position [0, 0]
